Goal: Information Seeking & Learning: Learn about a topic

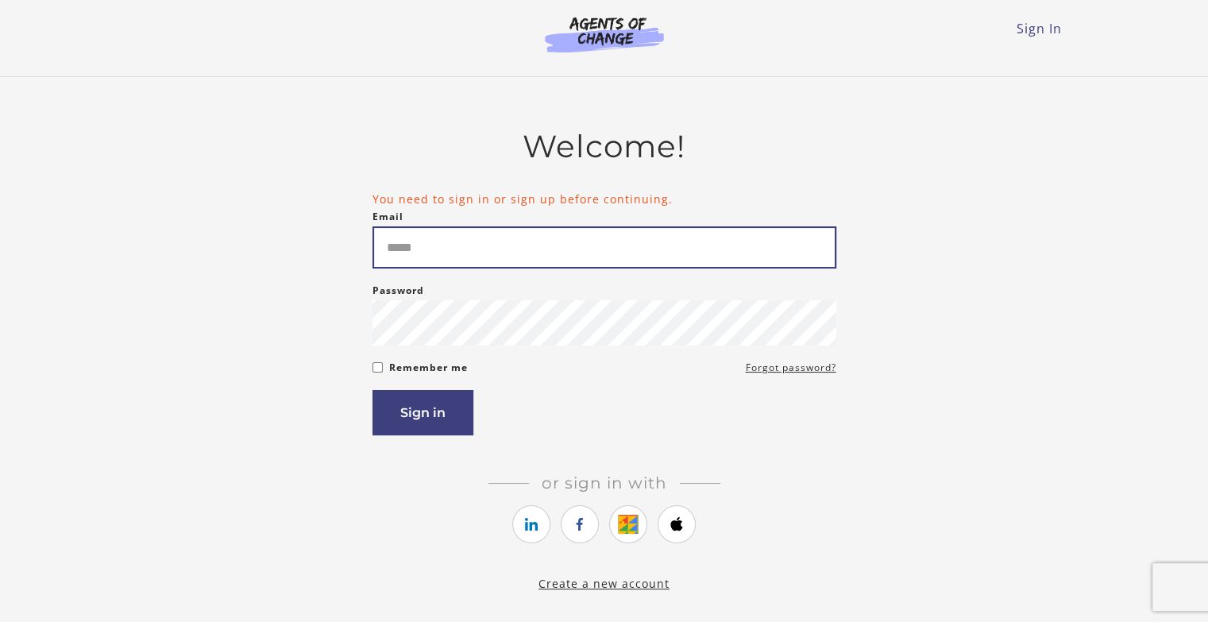
click at [478, 263] on input "Email" at bounding box center [605, 247] width 464 height 42
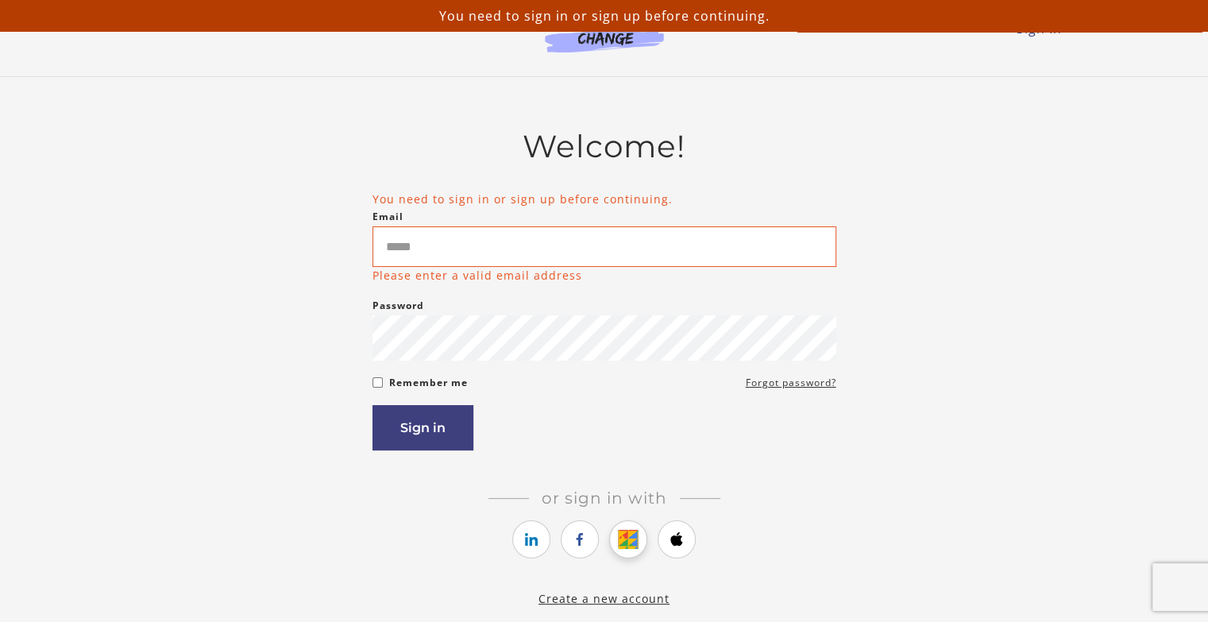
click at [635, 544] on icon "https://courses.thinkific.com/users/auth/google?ss%5Breferral%5D=&ss%5Buser_ret…" at bounding box center [629, 539] width 20 height 19
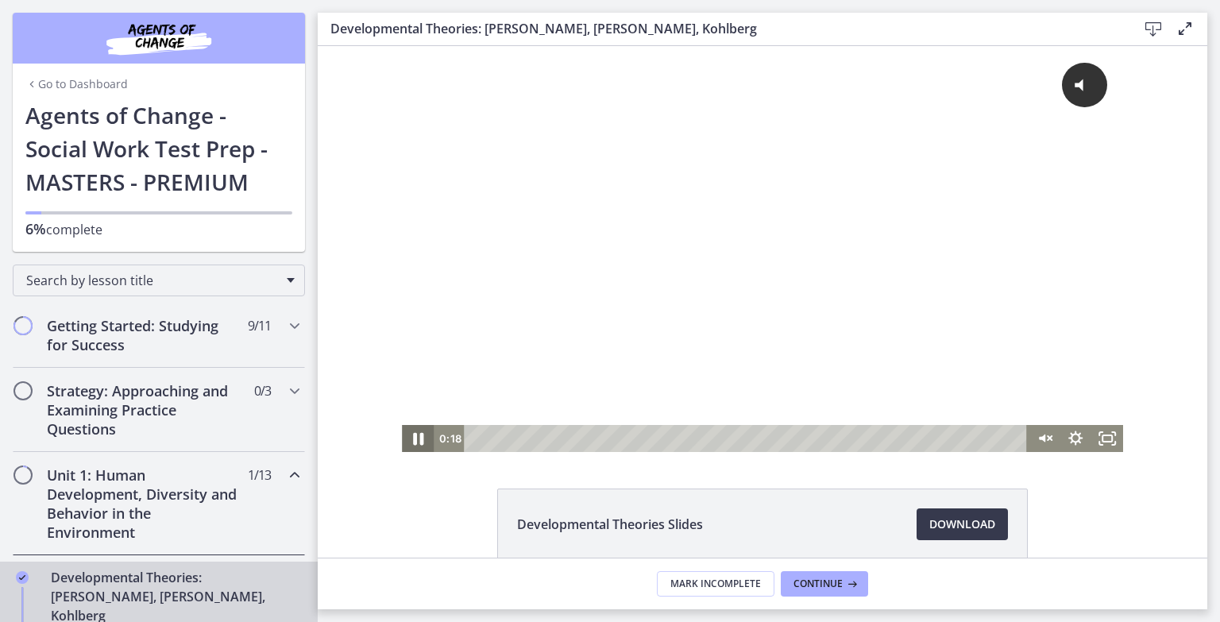
click at [415, 438] on icon "Pause" at bounding box center [418, 439] width 10 height 13
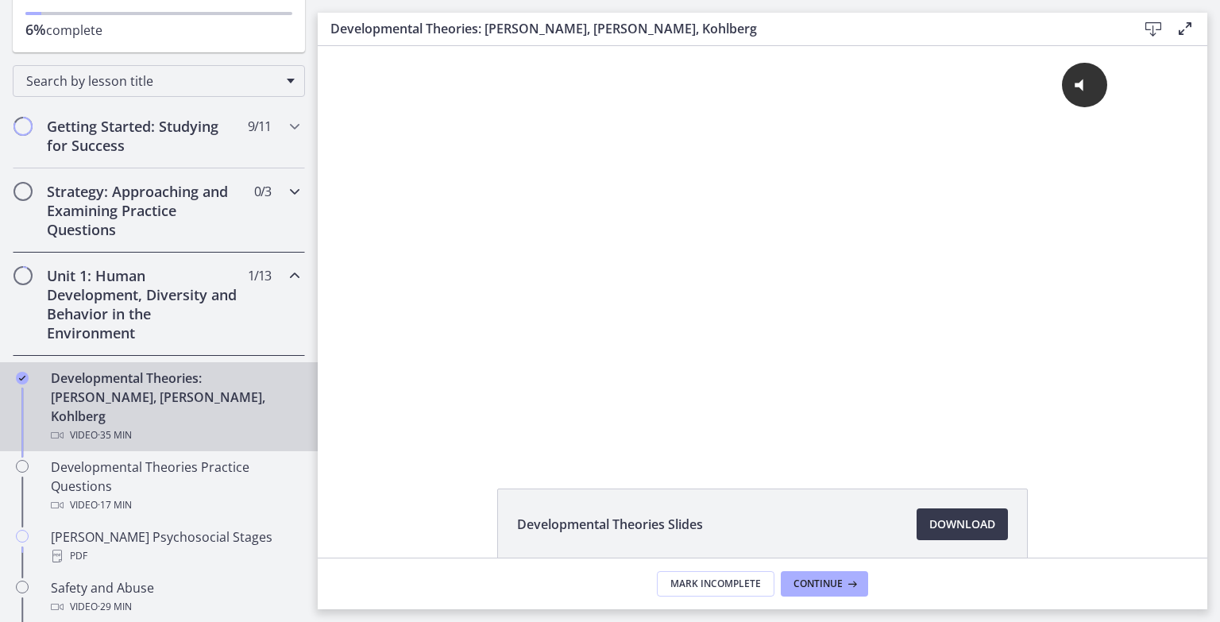
scroll to position [238, 0]
